Goal: Information Seeking & Learning: Check status

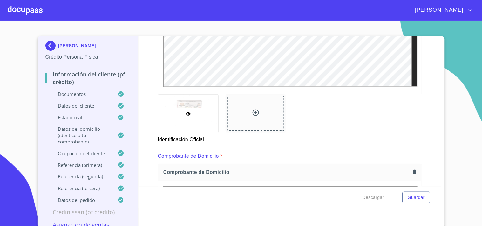
scroll to position [250, 0]
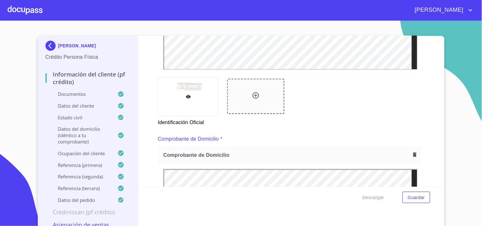
click at [17, 15] on div at bounding box center [25, 10] width 35 height 20
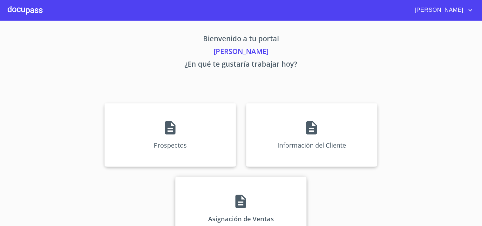
click at [266, 207] on div "Asignación de Ventas" at bounding box center [240, 209] width 131 height 64
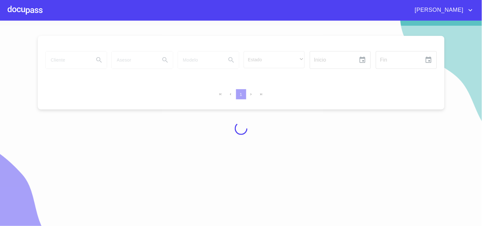
click at [40, 13] on div at bounding box center [25, 10] width 35 height 20
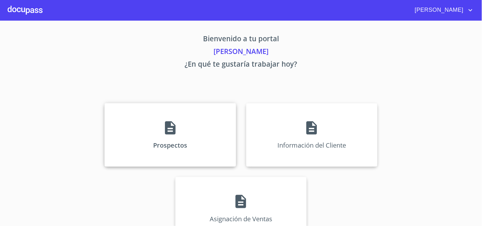
click at [130, 136] on div "Prospectos" at bounding box center [170, 135] width 131 height 64
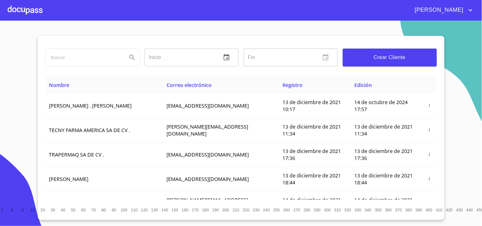
click at [93, 55] on input "search" at bounding box center [84, 57] width 76 height 17
type input "[PERSON_NAME]"
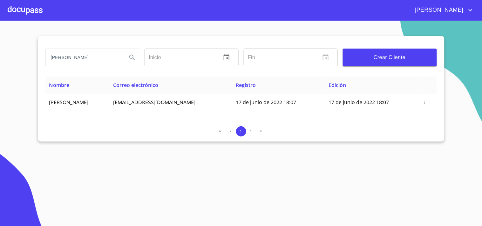
click at [37, 10] on div at bounding box center [25, 10] width 35 height 20
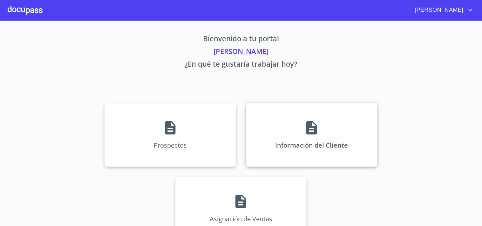
click at [291, 130] on div "Información del Cliente" at bounding box center [311, 135] width 131 height 64
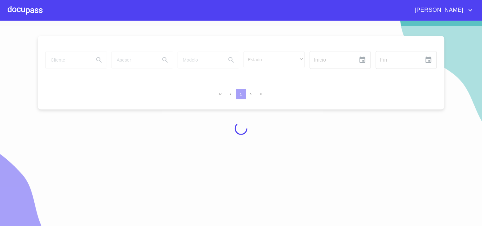
click at [66, 56] on div at bounding box center [241, 129] width 482 height 206
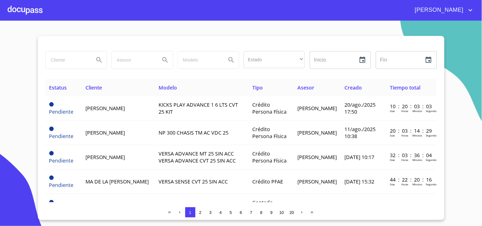
click at [72, 62] on input "search" at bounding box center [67, 59] width 43 height 17
type input "[PERSON_NAME]"
click at [103, 58] on icon "Search" at bounding box center [99, 60] width 8 height 8
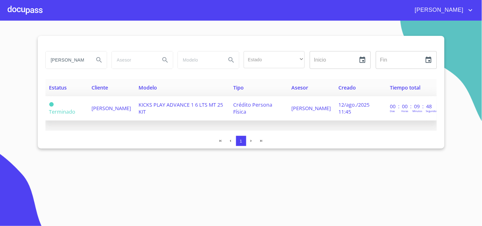
click at [204, 109] on td "KICKS PLAY ADVANCE 1 6 LTS MT 25 KIT" at bounding box center [182, 108] width 95 height 24
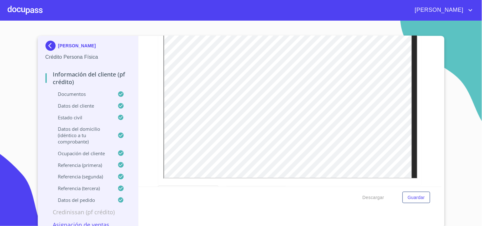
scroll to position [372, 0]
